Goal: Task Accomplishment & Management: Use online tool/utility

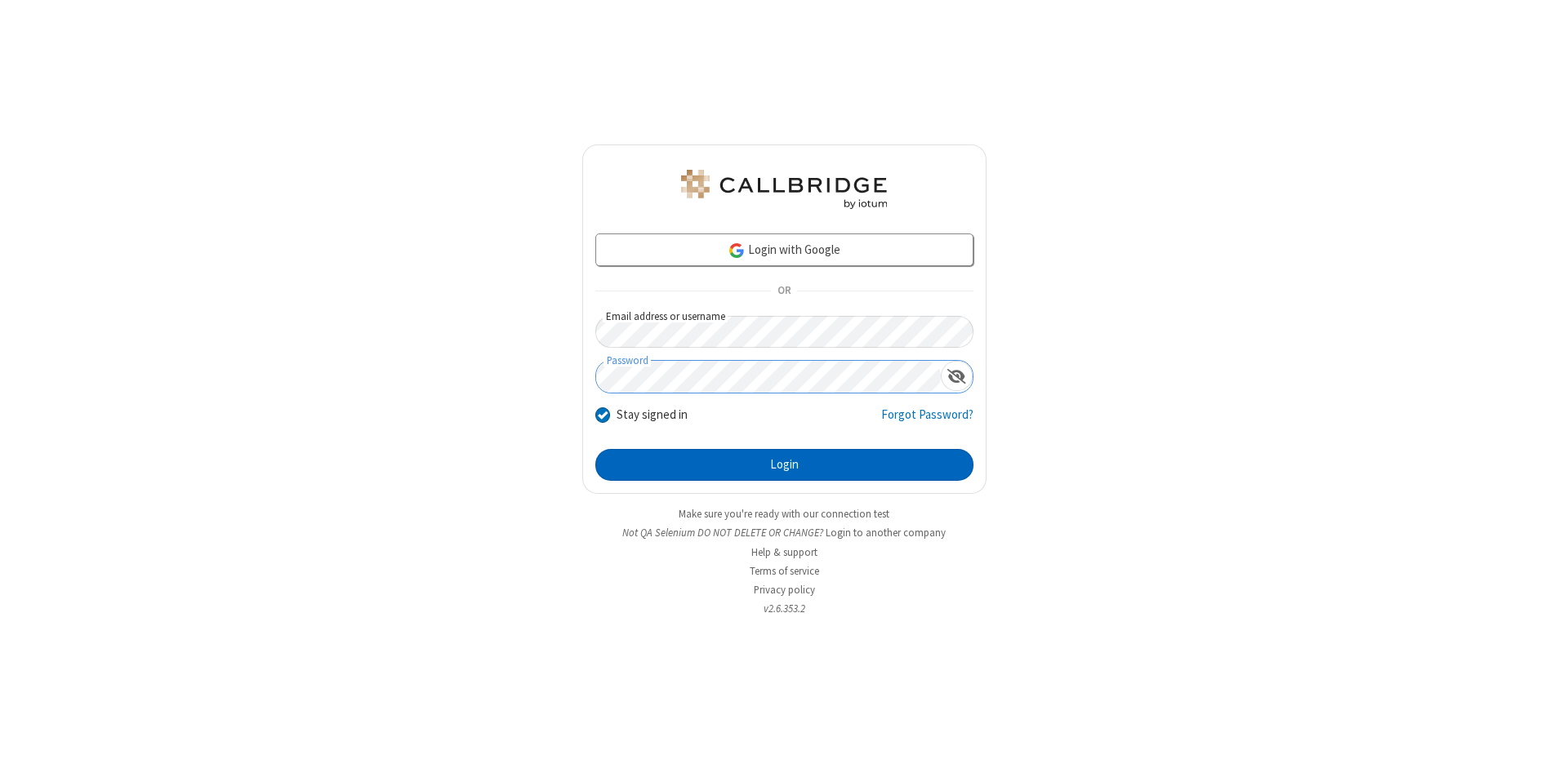
click at [784, 466] on button "Login" at bounding box center [784, 466] width 378 height 33
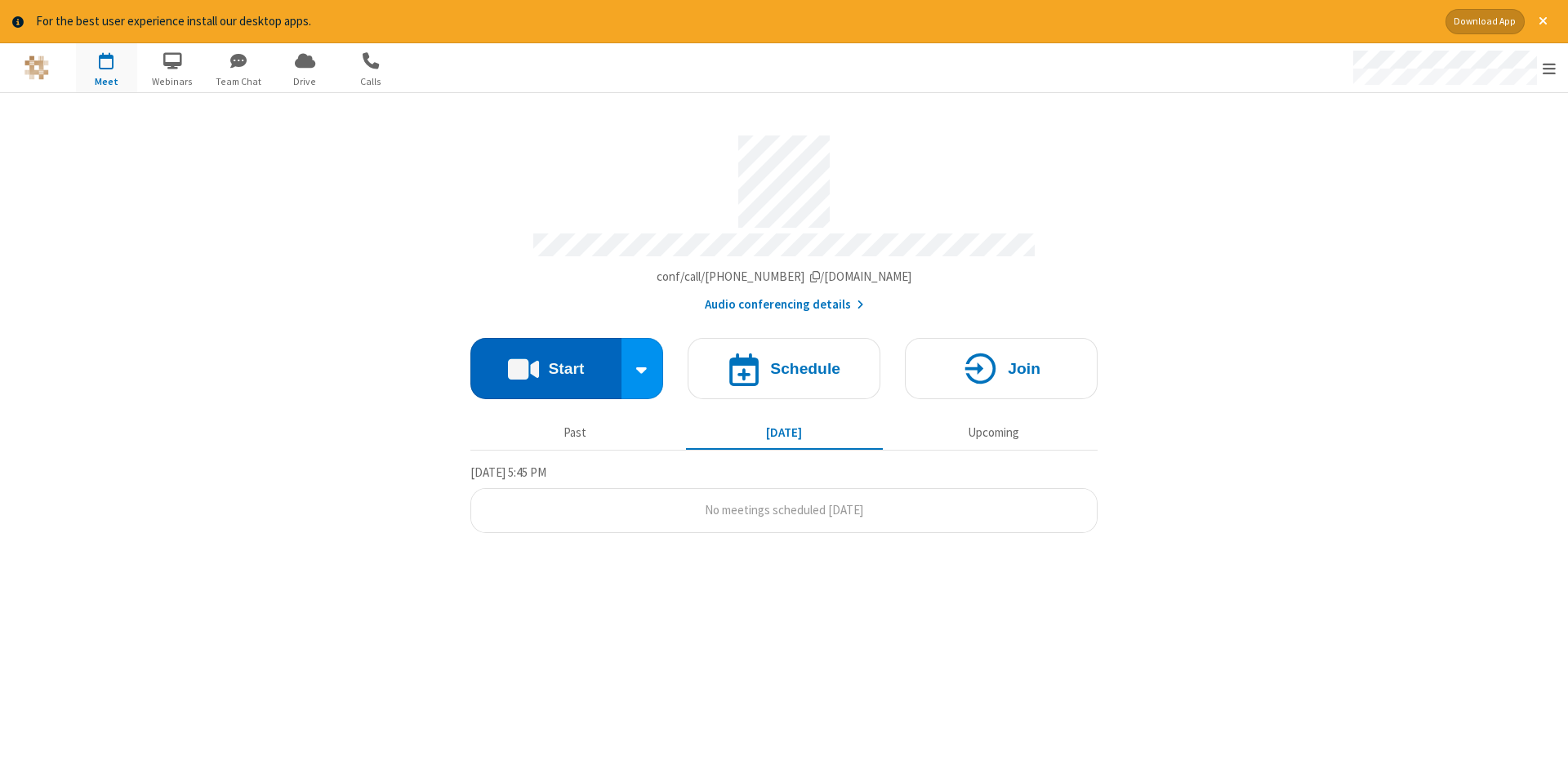
click at [546, 362] on button "Start" at bounding box center [545, 368] width 151 height 61
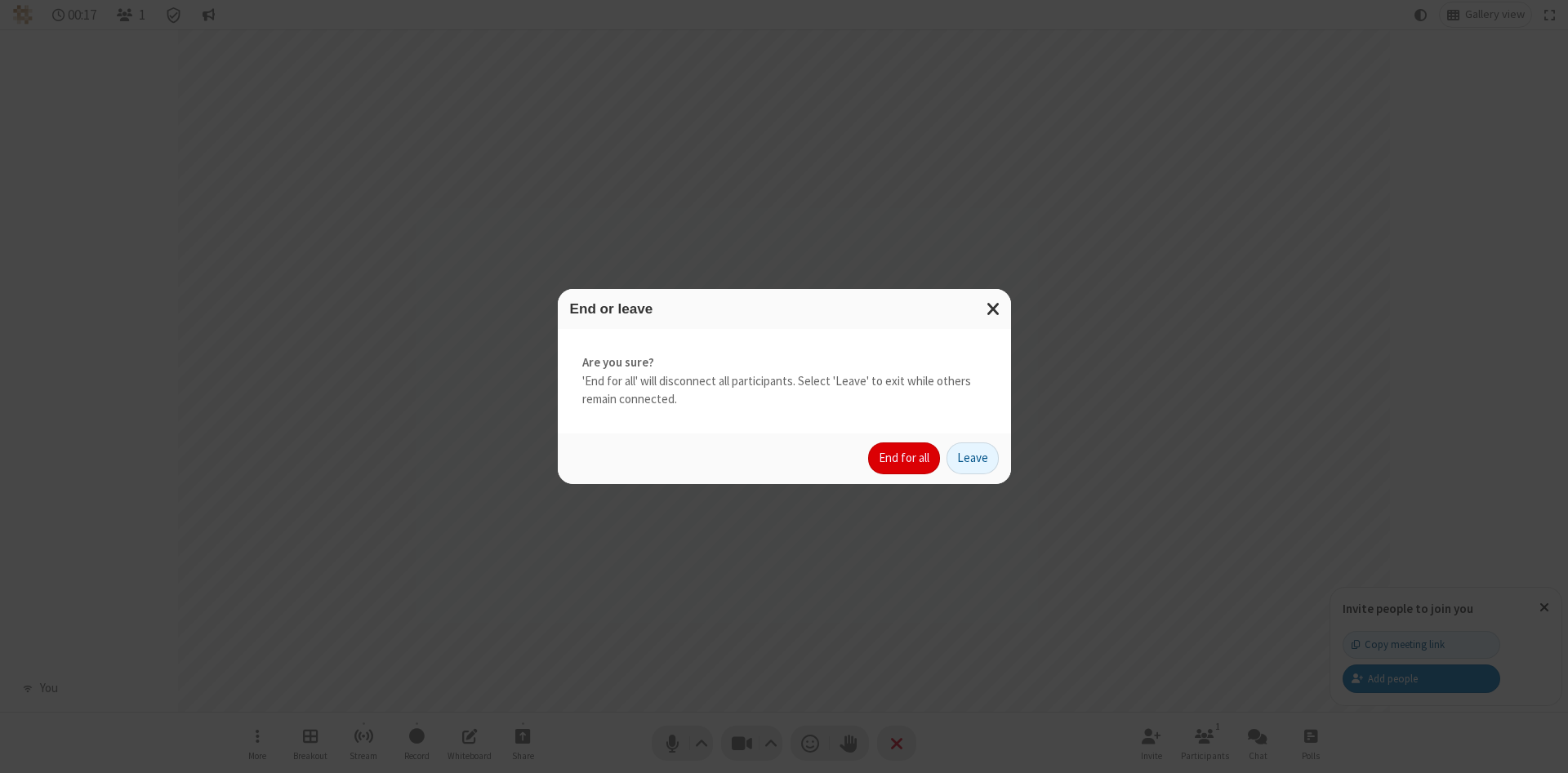
click at [905, 458] on button "End for all" at bounding box center [903, 459] width 71 height 33
